Goal: Check status: Check status

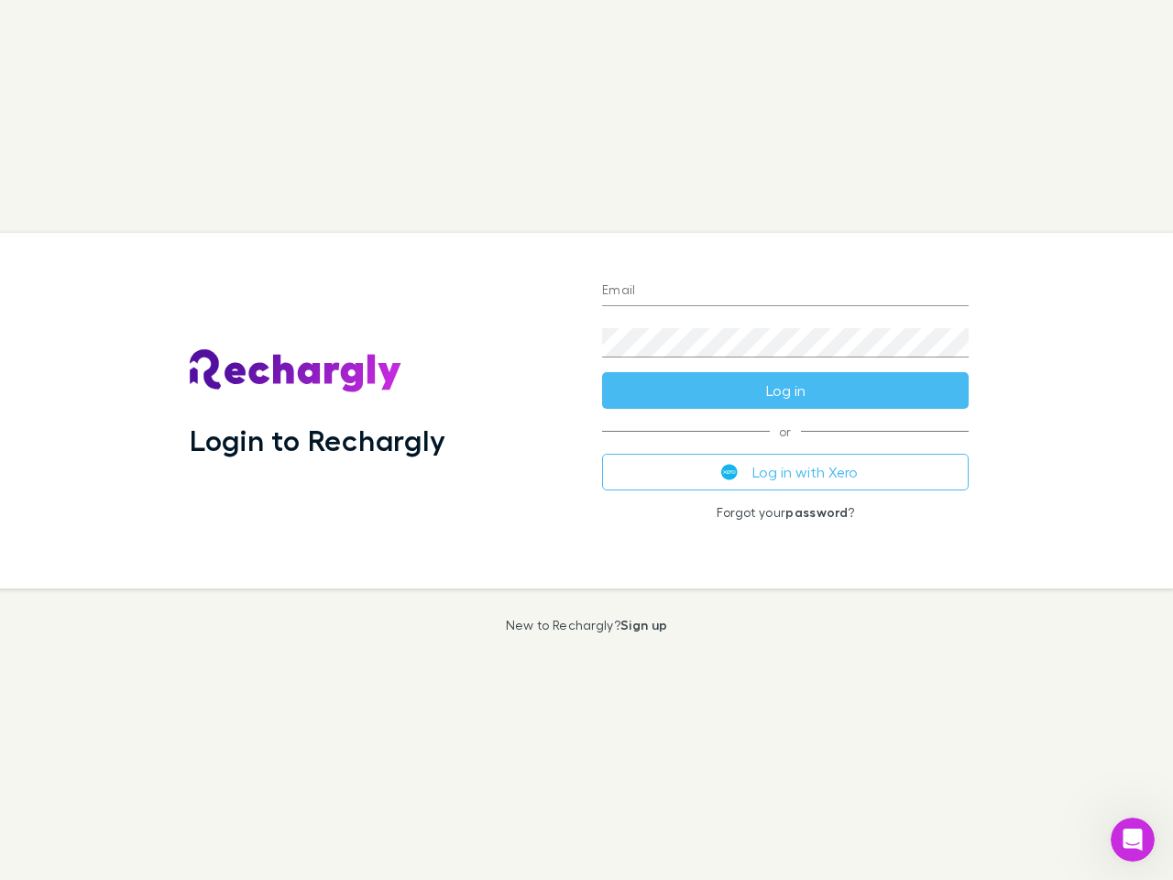
click at [586, 440] on div "Login to Rechargly" at bounding box center [381, 411] width 412 height 356
click at [785, 291] on input "Email" at bounding box center [785, 291] width 367 height 29
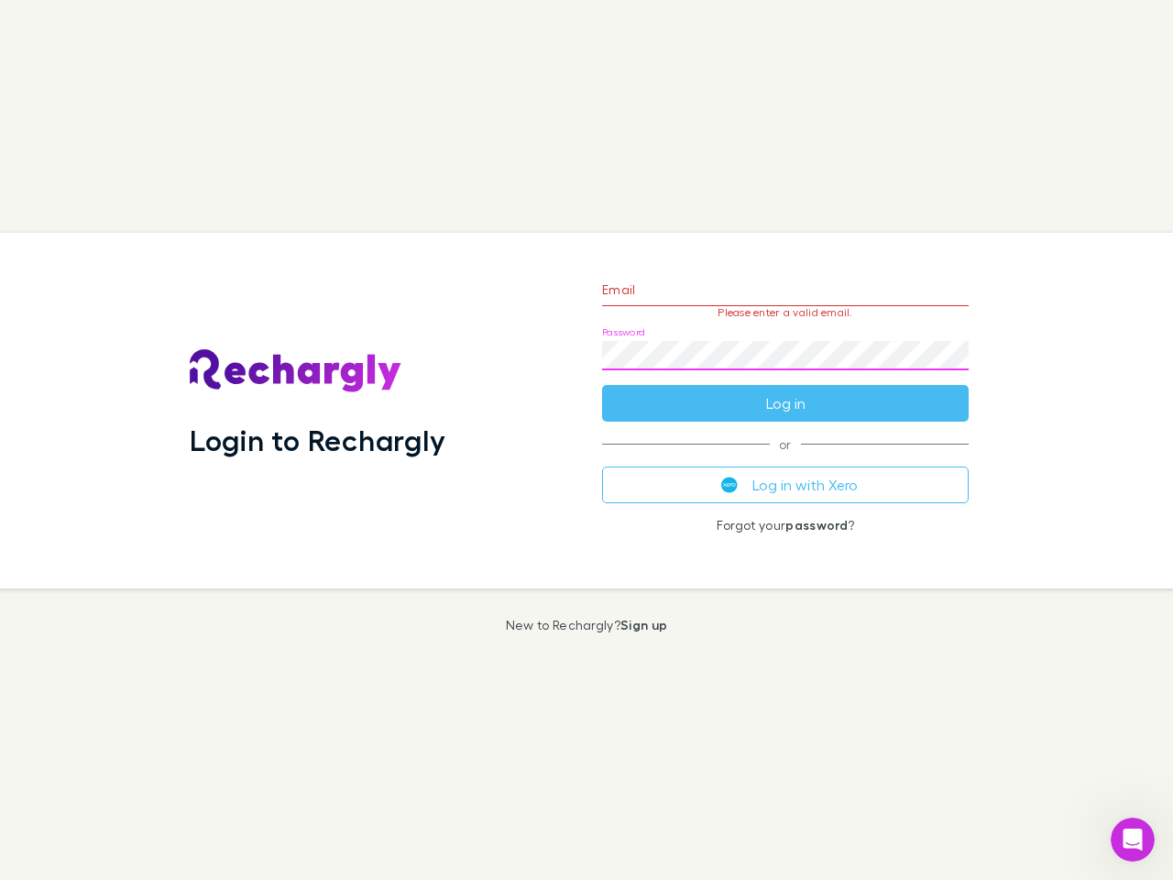
click at [785, 390] on form "Email Please enter a valid email. Password Log in" at bounding box center [785, 341] width 367 height 159
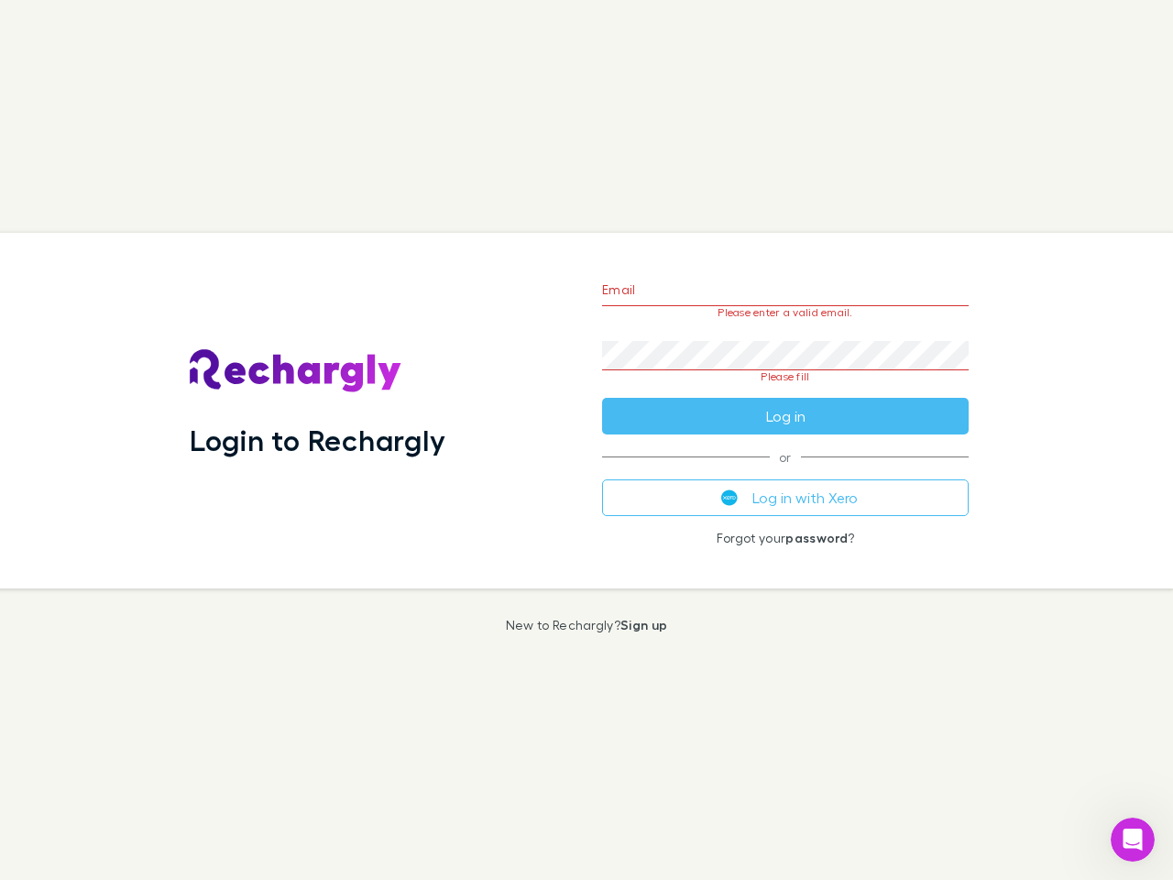
click at [785, 472] on div "Email Please enter a valid email. Password Please fill Log in or Log in with Xe…" at bounding box center [785, 411] width 396 height 356
click at [1133, 839] on icon "Open Intercom Messenger" at bounding box center [1133, 840] width 30 height 30
